Goal: Find specific page/section: Find specific page/section

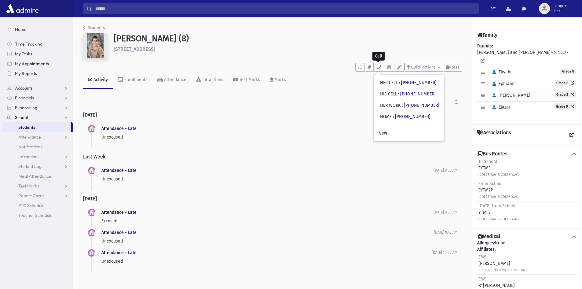
scroll to position [14, 0]
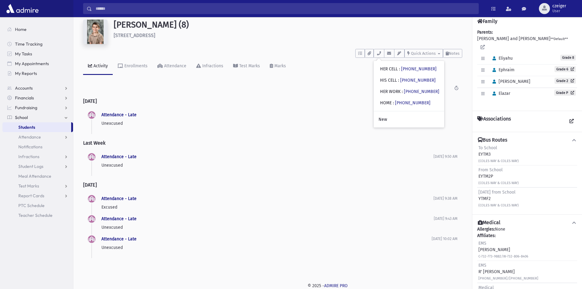
click at [34, 127] on span "Students" at bounding box center [26, 126] width 17 height 5
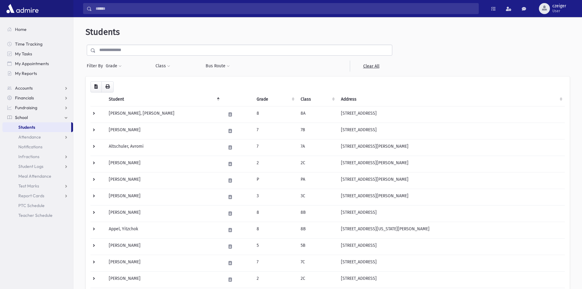
click at [116, 51] on input "text" at bounding box center [244, 50] width 296 height 11
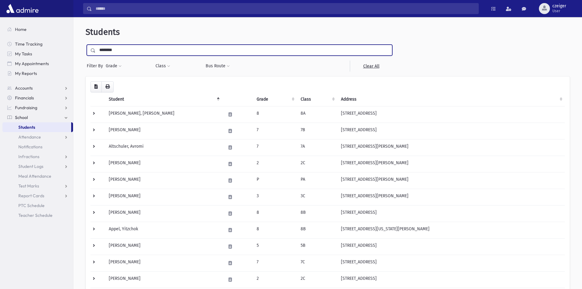
type input "********"
click at [85, 45] on input "submit" at bounding box center [93, 49] width 17 height 8
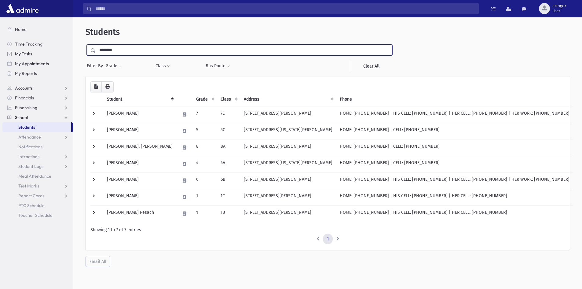
drag, startPoint x: 128, startPoint y: 49, endPoint x: 63, endPoint y: 56, distance: 65.5
click at [63, 56] on div "Search Results All Accounts" at bounding box center [291, 152] width 582 height 305
